Goal: Book appointment/travel/reservation

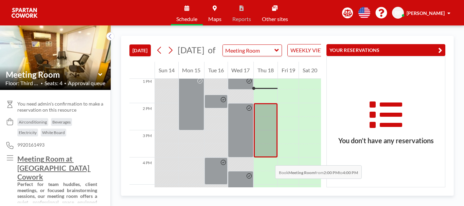
scroll to position [384, 0]
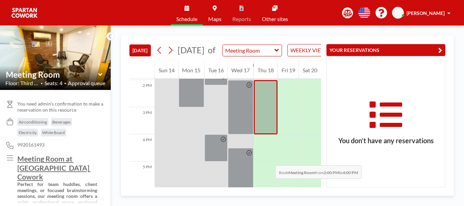
drag, startPoint x: 268, startPoint y: 151, endPoint x: 268, endPoint y: 156, distance: 5.1
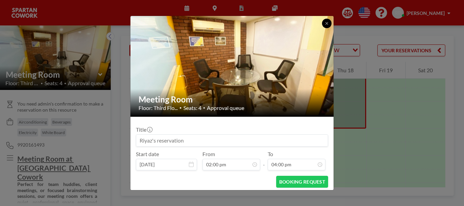
click at [323, 22] on button at bounding box center [327, 24] width 10 height 10
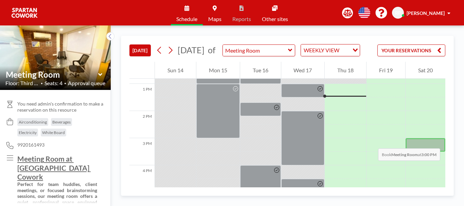
scroll to position [367, 0]
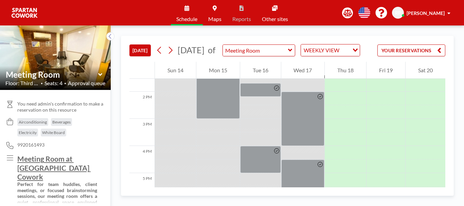
drag, startPoint x: 446, startPoint y: 140, endPoint x: 446, endPoint y: 145, distance: 4.8
click at [446, 145] on div "TODAY September 2025 of Meeting Room WEEKLY VIEW Loading... YOUR RESERVATIONS 1…" at bounding box center [287, 116] width 333 height 160
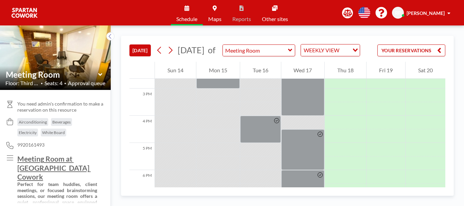
scroll to position [402, 0]
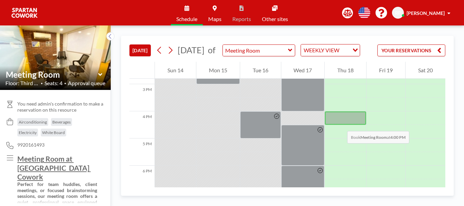
click at [340, 124] on div at bounding box center [344, 118] width 41 height 14
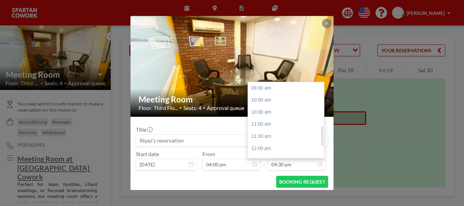
scroll to position [169, 0]
click at [269, 123] on div "06:00 pm" at bounding box center [287, 124] width 79 height 12
type input "06:00 pm"
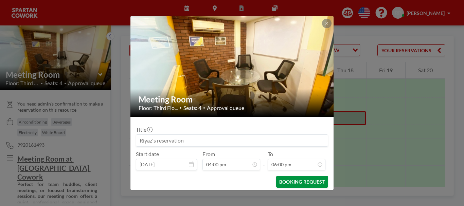
click at [298, 180] on button "BOOKING REQUEST" at bounding box center [302, 182] width 52 height 12
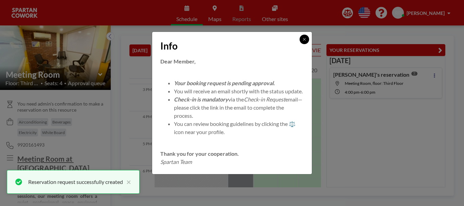
click at [302, 38] on button at bounding box center [304, 40] width 10 height 10
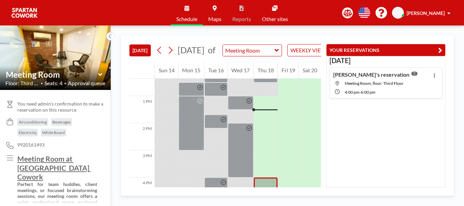
scroll to position [339, 0]
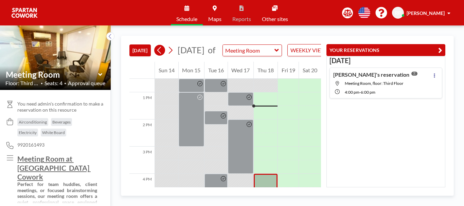
click at [159, 54] on icon at bounding box center [159, 50] width 4 height 7
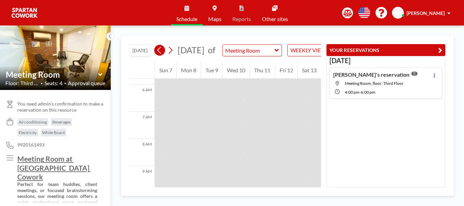
scroll to position [204, 0]
click at [160, 55] on icon at bounding box center [159, 50] width 6 height 10
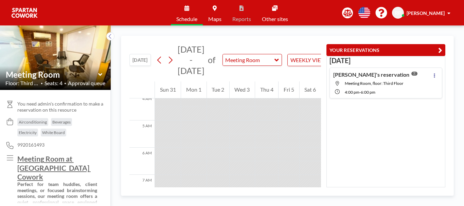
scroll to position [101, 0]
click at [171, 60] on icon at bounding box center [170, 60] width 6 height 10
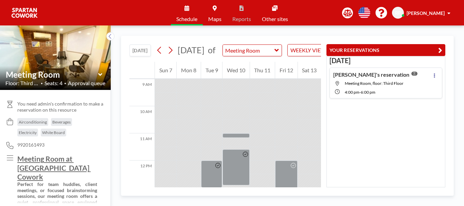
scroll to position [246, 0]
click at [321, 123] on div "YOUR RESERVATIONS [DATE] [PERSON_NAME]'s reservation Meeting Room, floor: Third…" at bounding box center [383, 111] width 124 height 151
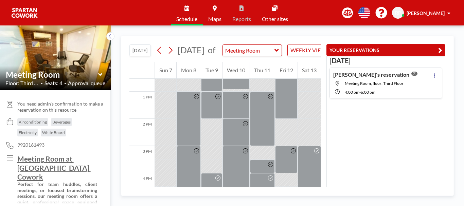
scroll to position [333, 0]
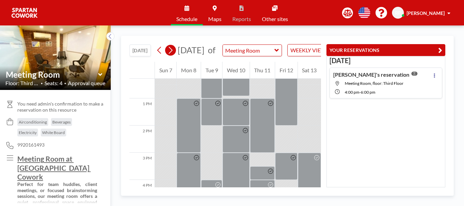
click at [171, 54] on icon at bounding box center [171, 50] width 4 height 7
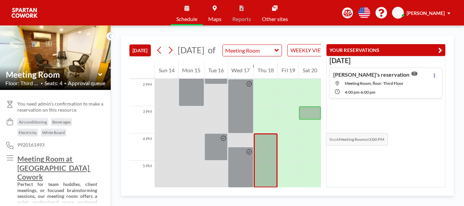
scroll to position [387, 0]
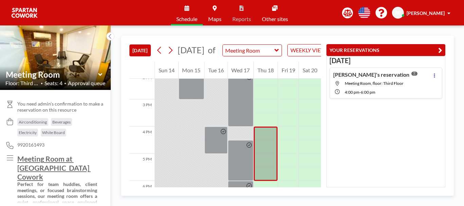
click at [426, 73] on div "[PERSON_NAME]'s reservation Meeting Room, floor: Third Floor 4:00 PM - 6:00 PM" at bounding box center [385, 83] width 113 height 31
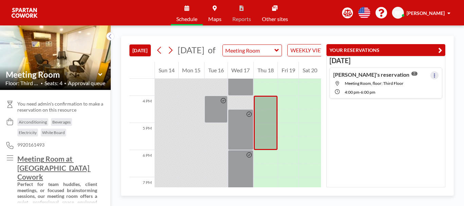
scroll to position [421, 0]
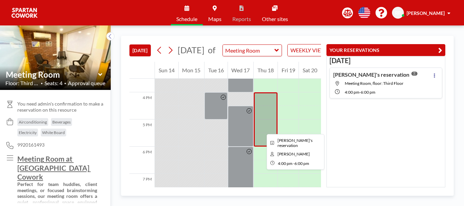
click at [261, 127] on div at bounding box center [265, 119] width 24 height 54
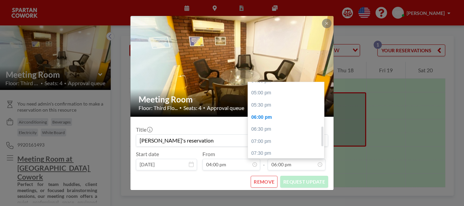
scroll to position [171, 0]
drag, startPoint x: 320, startPoint y: 138, endPoint x: 319, endPoint y: 130, distance: 8.2
click at [321, 130] on div at bounding box center [322, 137] width 2 height 20
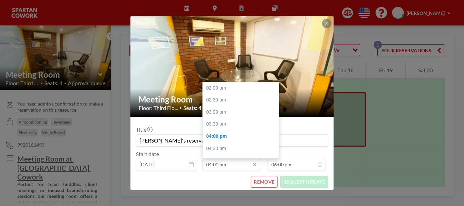
scroll to position [48, 0]
click at [212, 113] on div "05:00 pm" at bounding box center [242, 112] width 79 height 12
type input "05:00 pm"
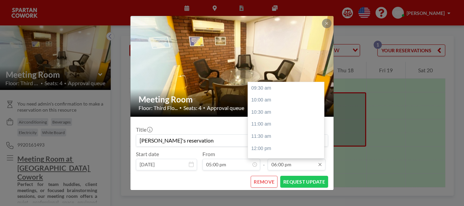
scroll to position [205, 0]
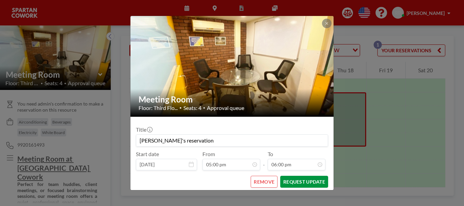
drag, startPoint x: 293, startPoint y: 182, endPoint x: 289, endPoint y: 181, distance: 3.8
click at [293, 181] on button "REQUEST UPDATE" at bounding box center [304, 182] width 48 height 12
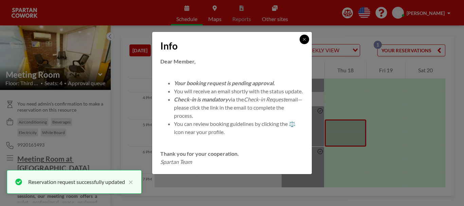
click at [301, 36] on button at bounding box center [304, 40] width 10 height 10
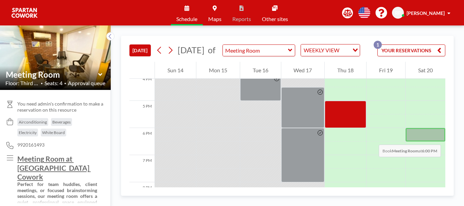
scroll to position [444, 0]
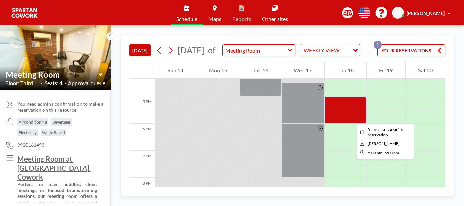
click at [351, 117] on div at bounding box center [344, 109] width 41 height 27
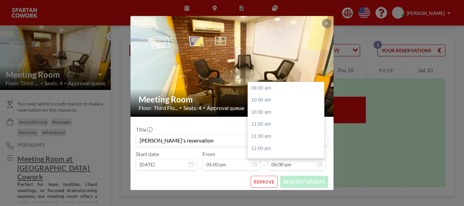
scroll to position [205, 0]
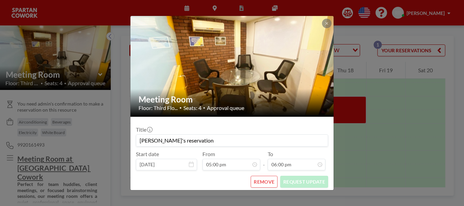
click at [261, 181] on button "REMOVE" at bounding box center [263, 182] width 27 height 12
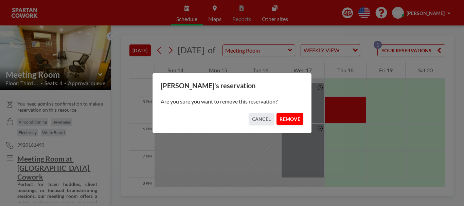
click at [295, 121] on button "REMOVE" at bounding box center [289, 119] width 27 height 12
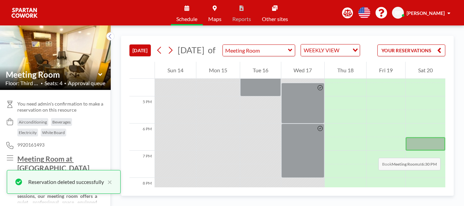
scroll to position [437, 0]
